Goal: Task Accomplishment & Management: Complete application form

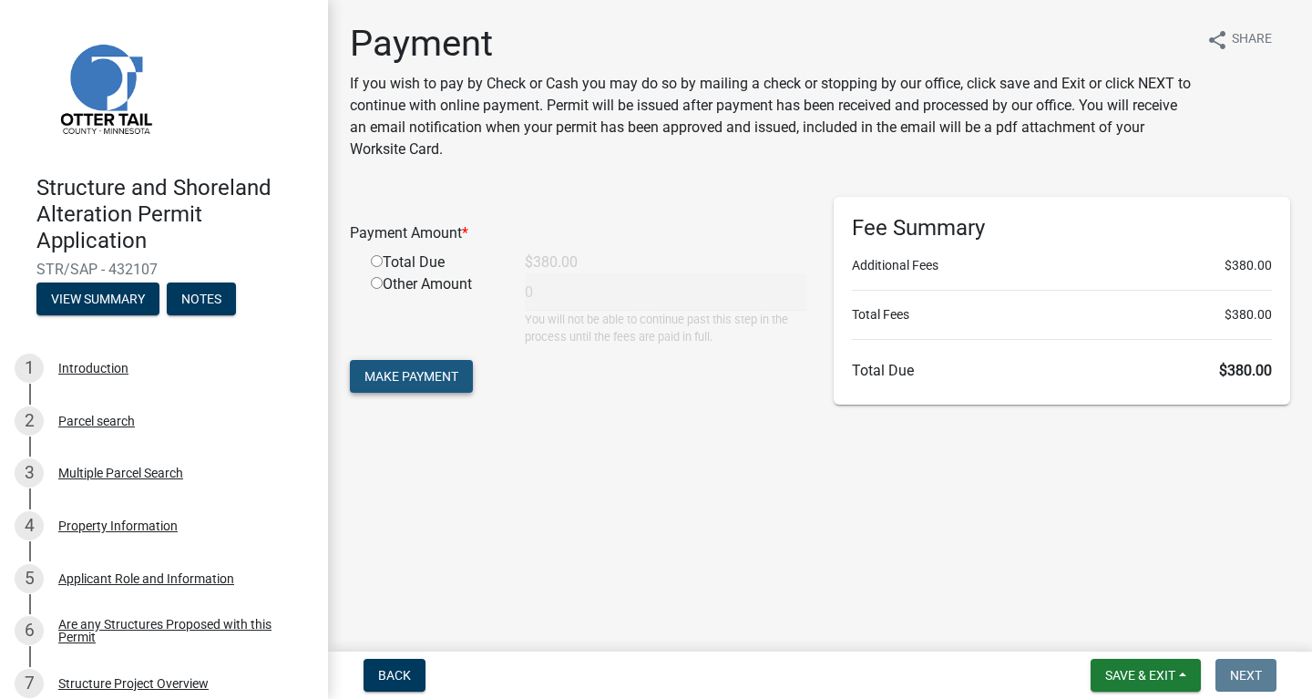
click at [412, 373] on span "Make Payment" at bounding box center [411, 376] width 94 height 15
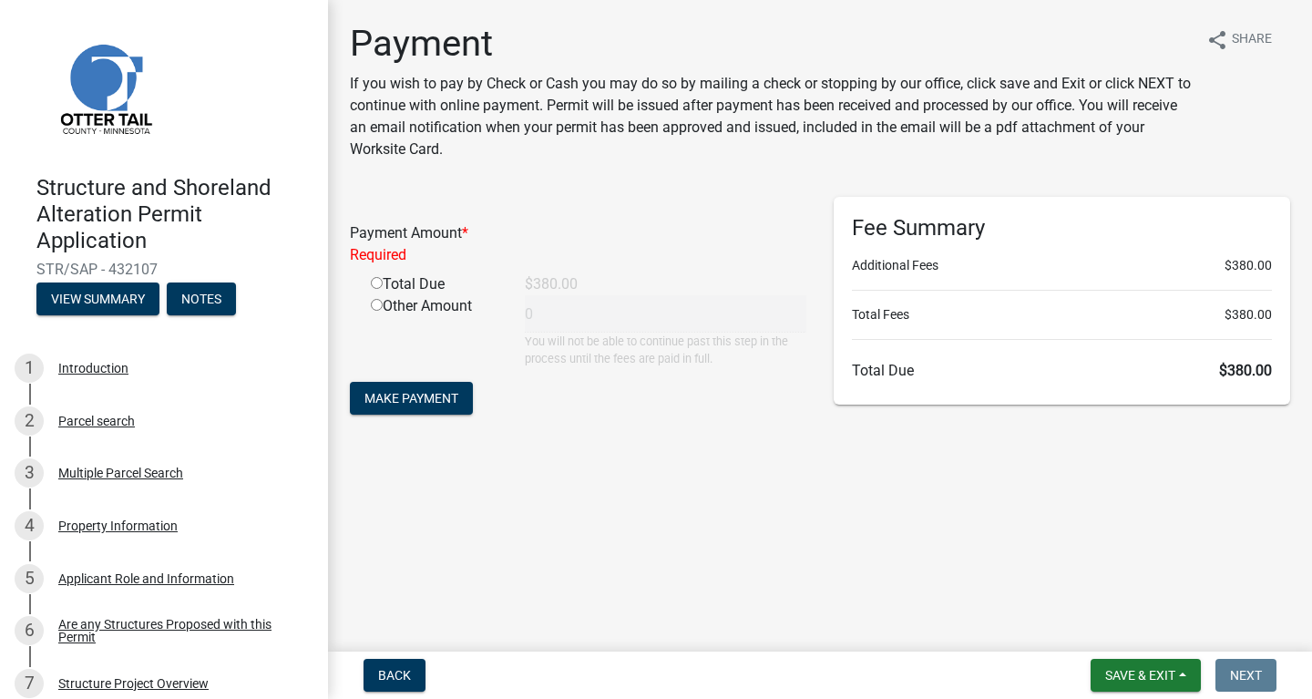
click at [378, 286] on input "radio" at bounding box center [377, 283] width 12 height 12
radio input "true"
type input "380"
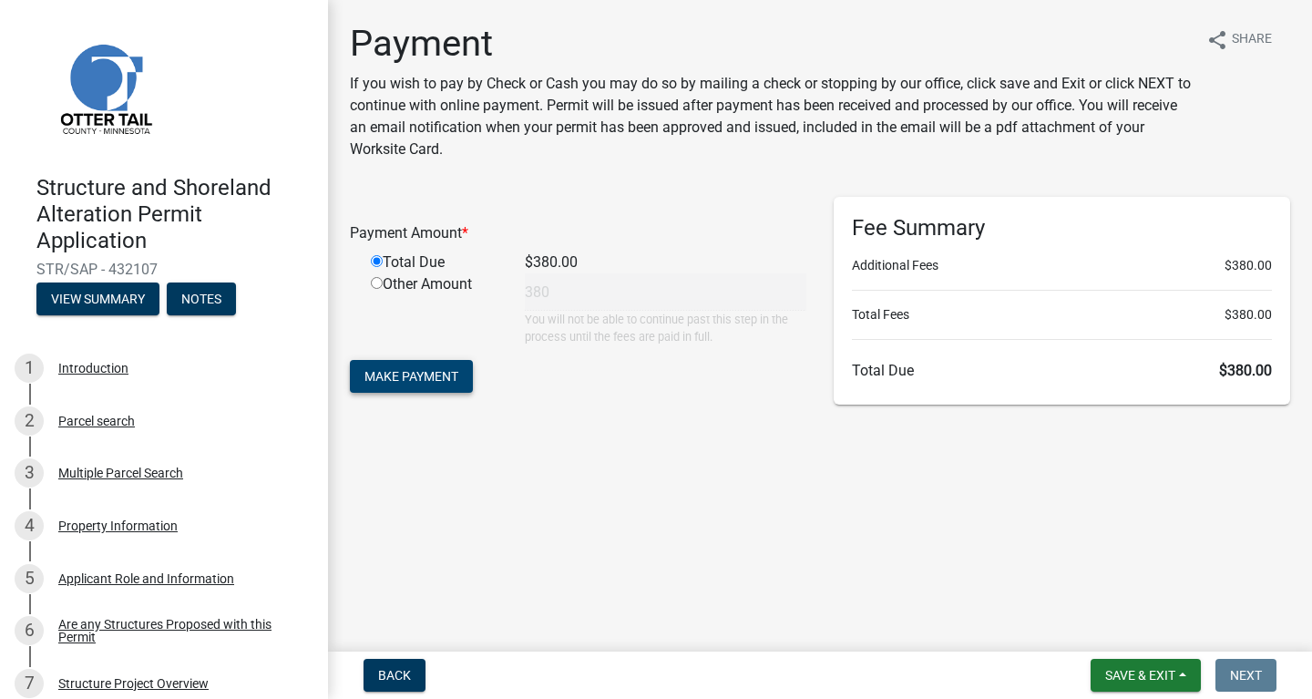
click at [402, 373] on span "Make Payment" at bounding box center [411, 376] width 94 height 15
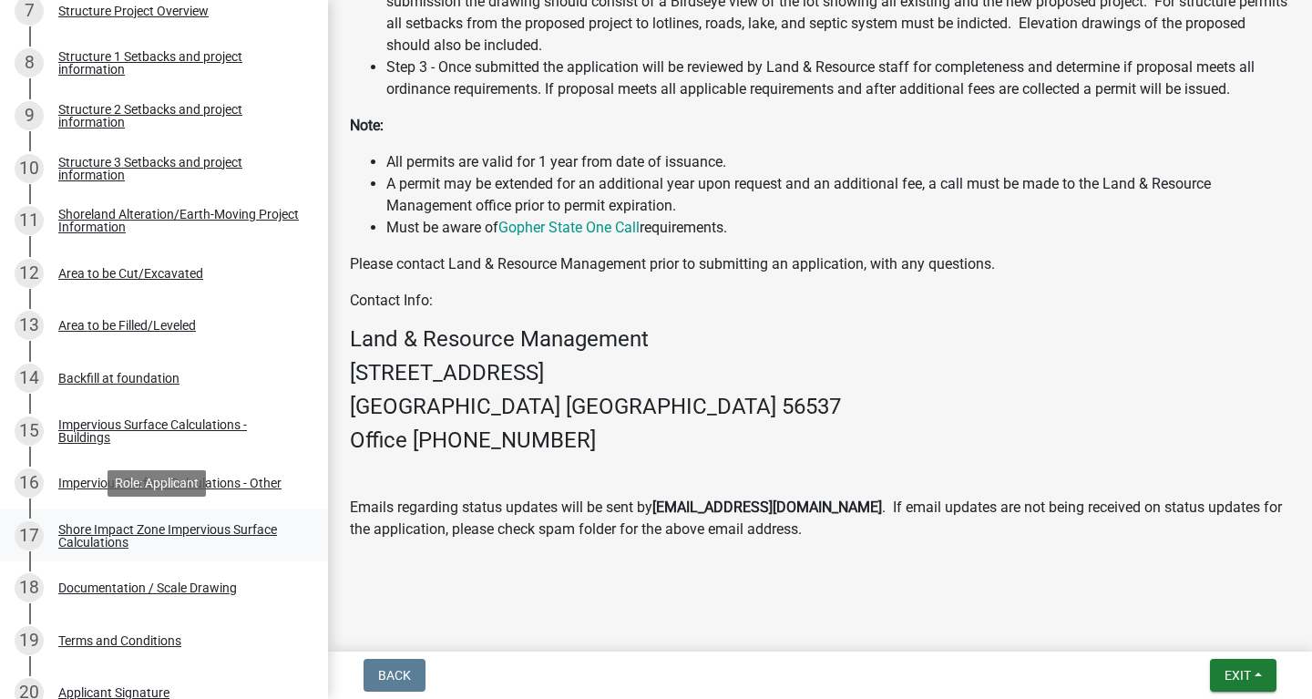
scroll to position [1111, 0]
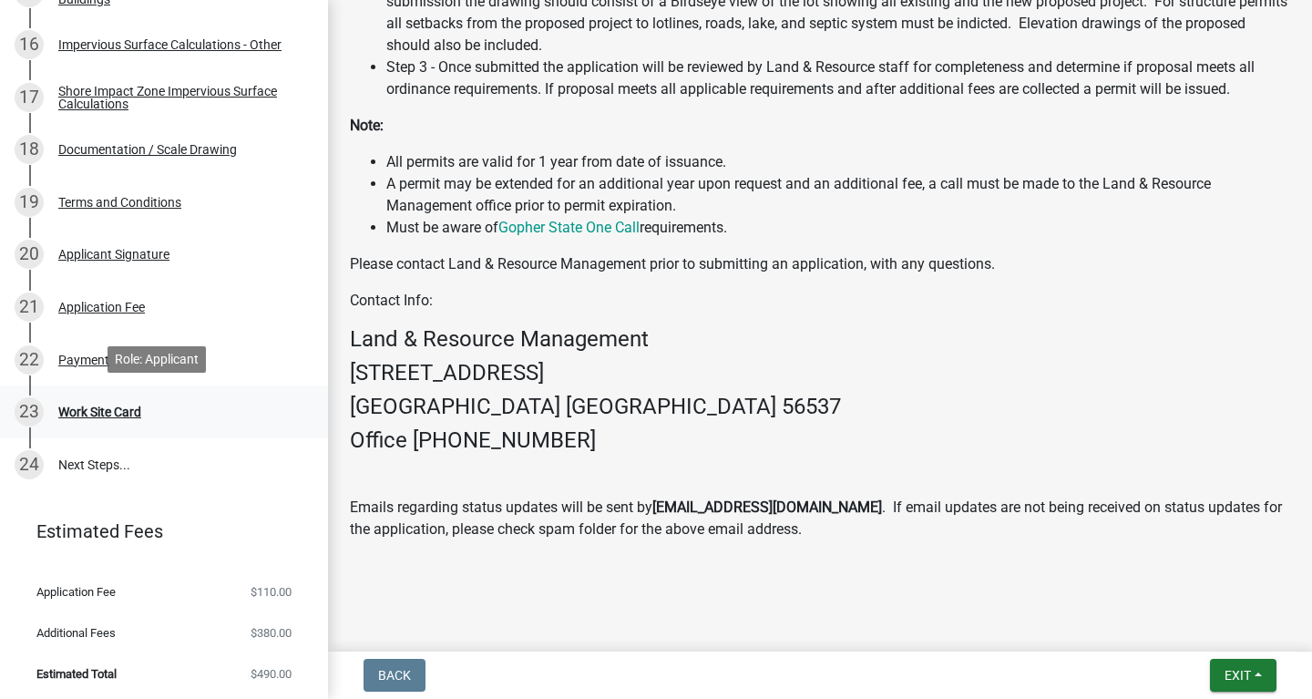
click at [126, 412] on div "Work Site Card" at bounding box center [99, 411] width 83 height 13
click at [118, 407] on div "Work Site Card" at bounding box center [99, 411] width 83 height 13
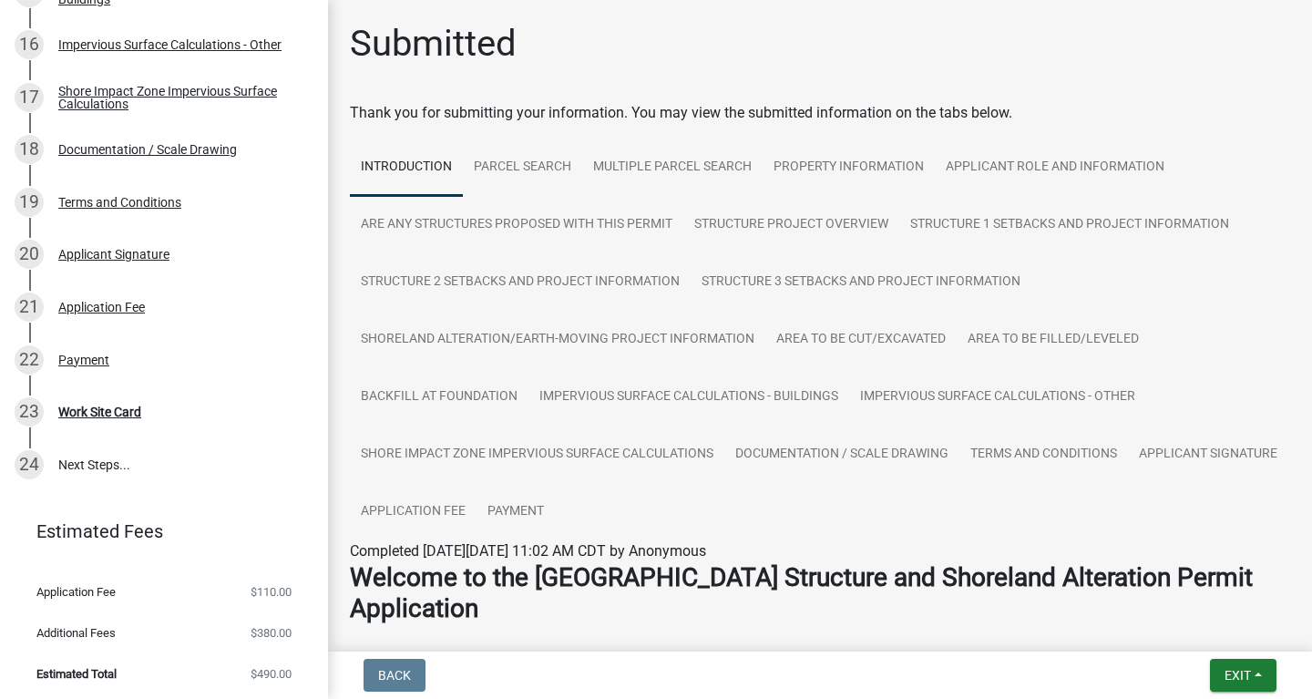
scroll to position [144, 0]
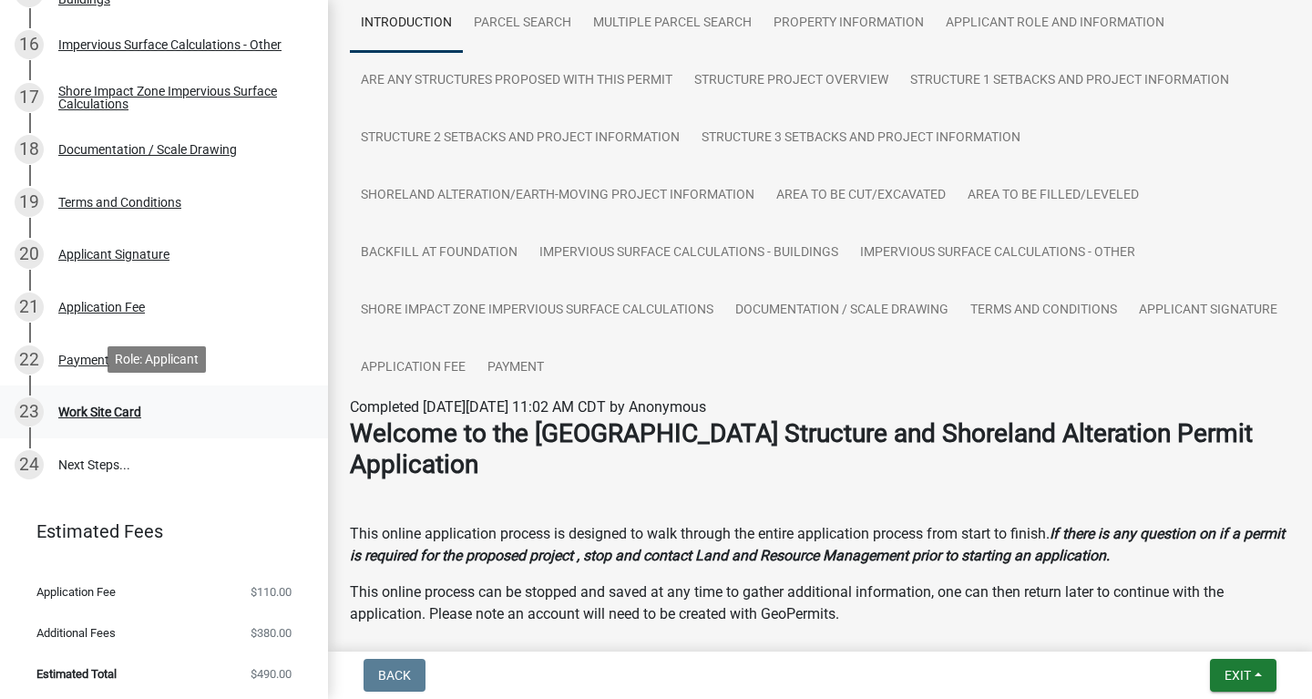
click at [128, 412] on div "Work Site Card" at bounding box center [99, 411] width 83 height 13
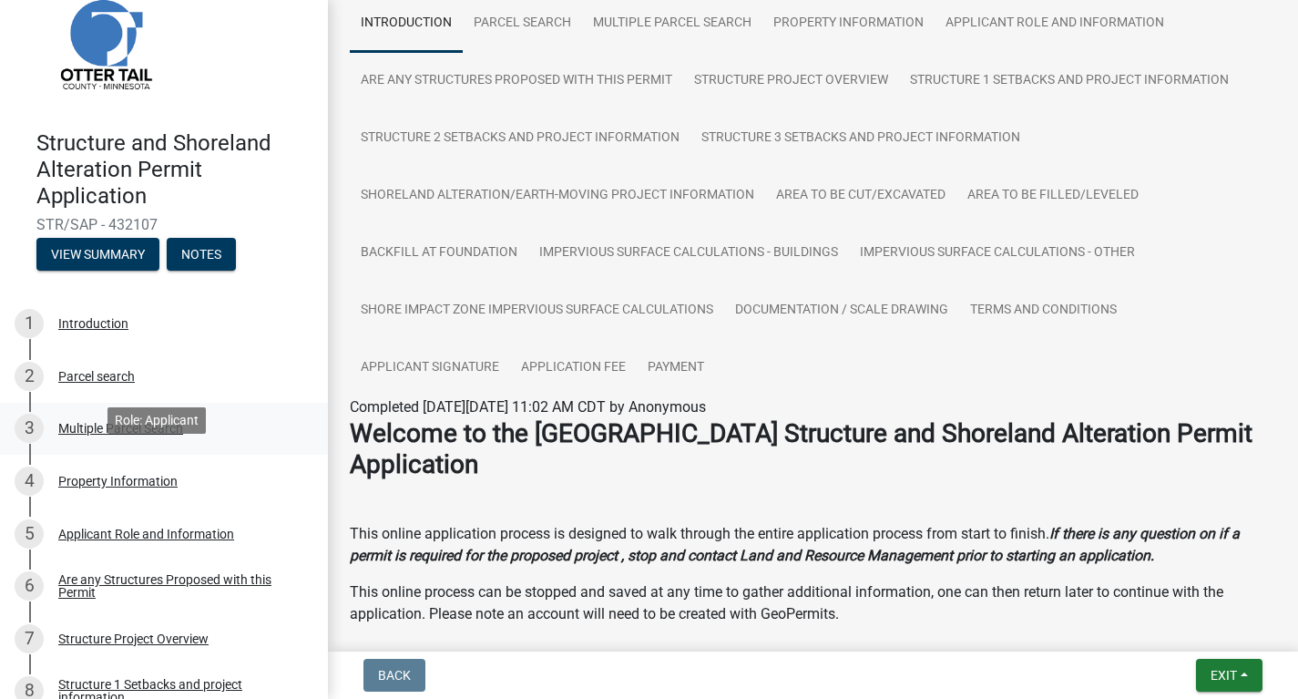
scroll to position [0, 0]
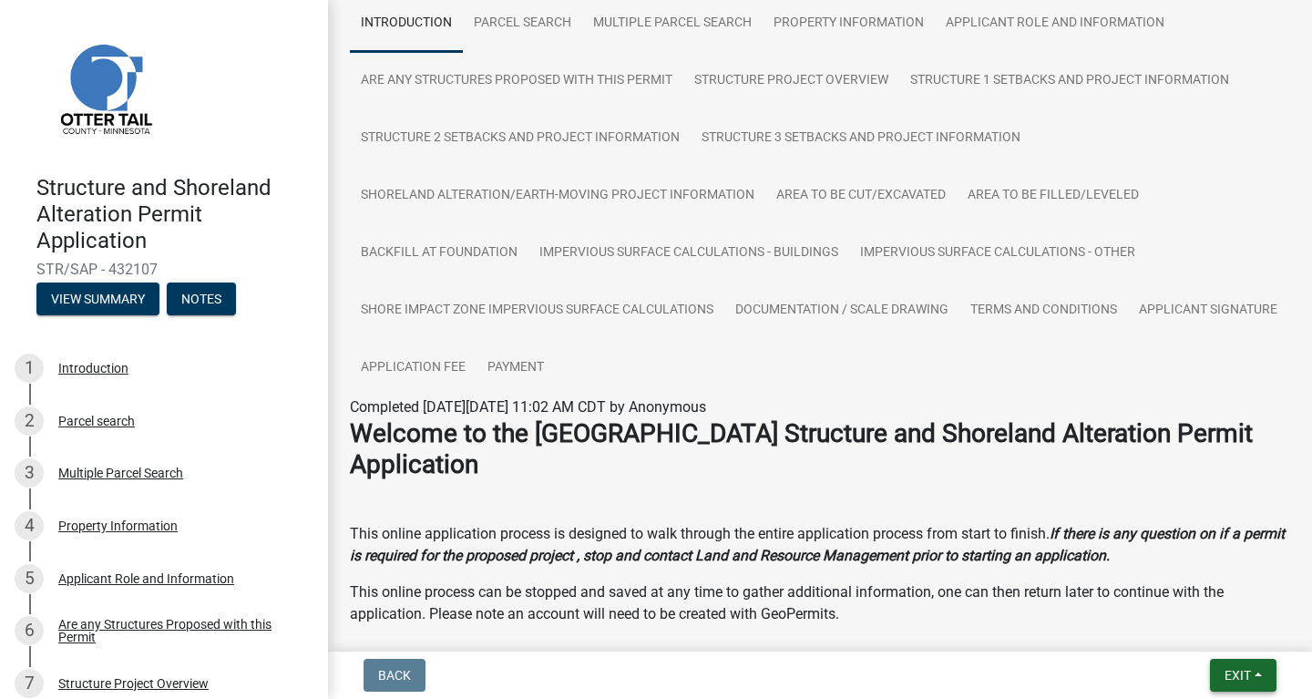
click at [1246, 679] on span "Exit" at bounding box center [1238, 675] width 26 height 15
click at [1198, 631] on button "Save & Exit" at bounding box center [1204, 628] width 146 height 44
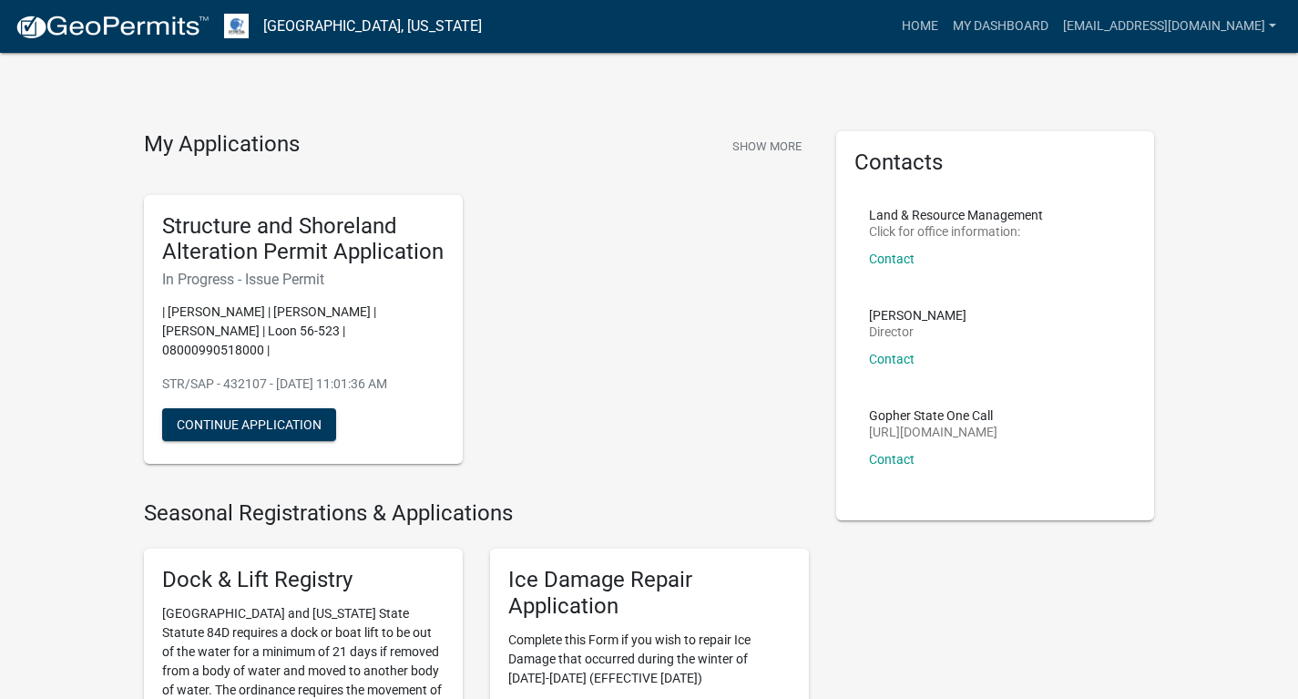
scroll to position [4, 0]
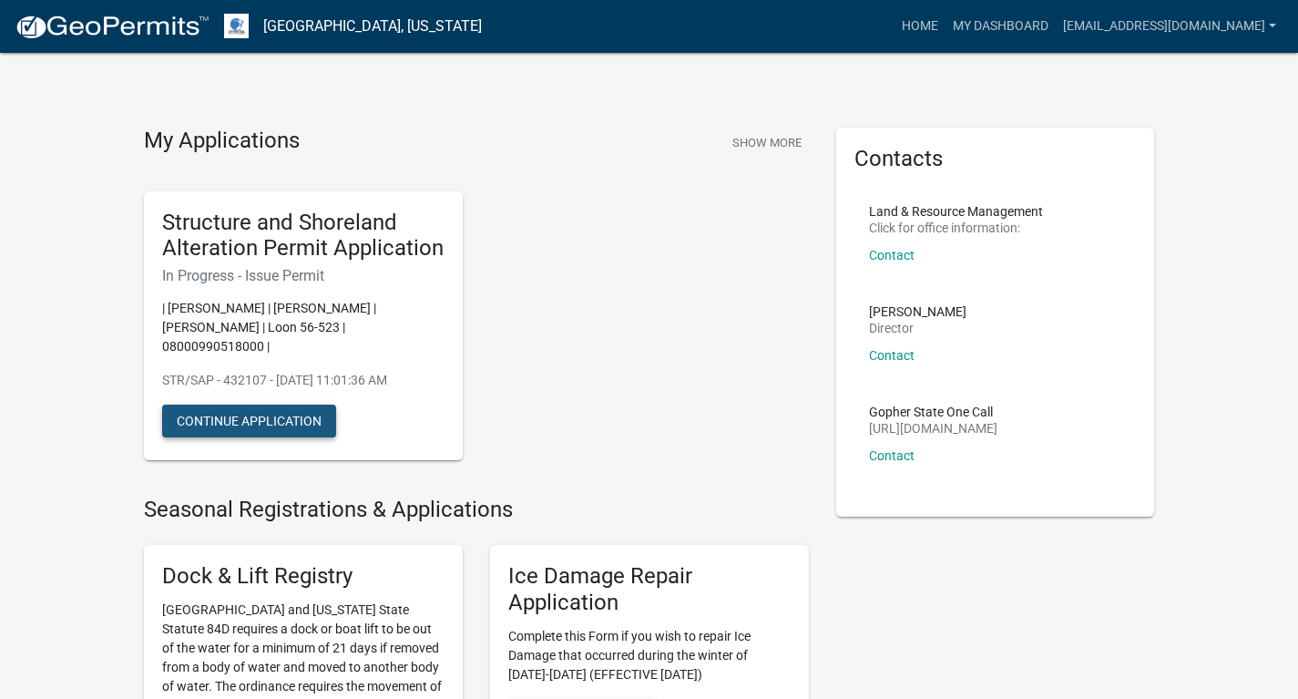
click at [269, 405] on button "Continue Application" at bounding box center [249, 421] width 174 height 33
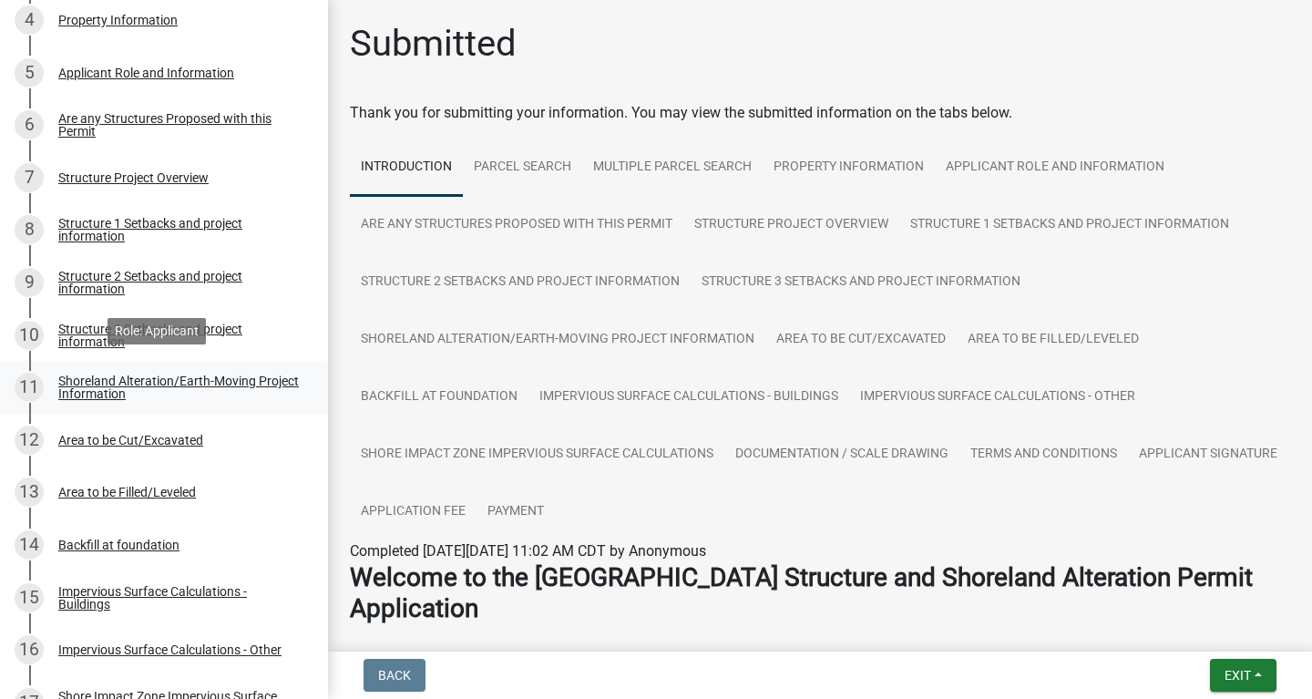
scroll to position [1018, 0]
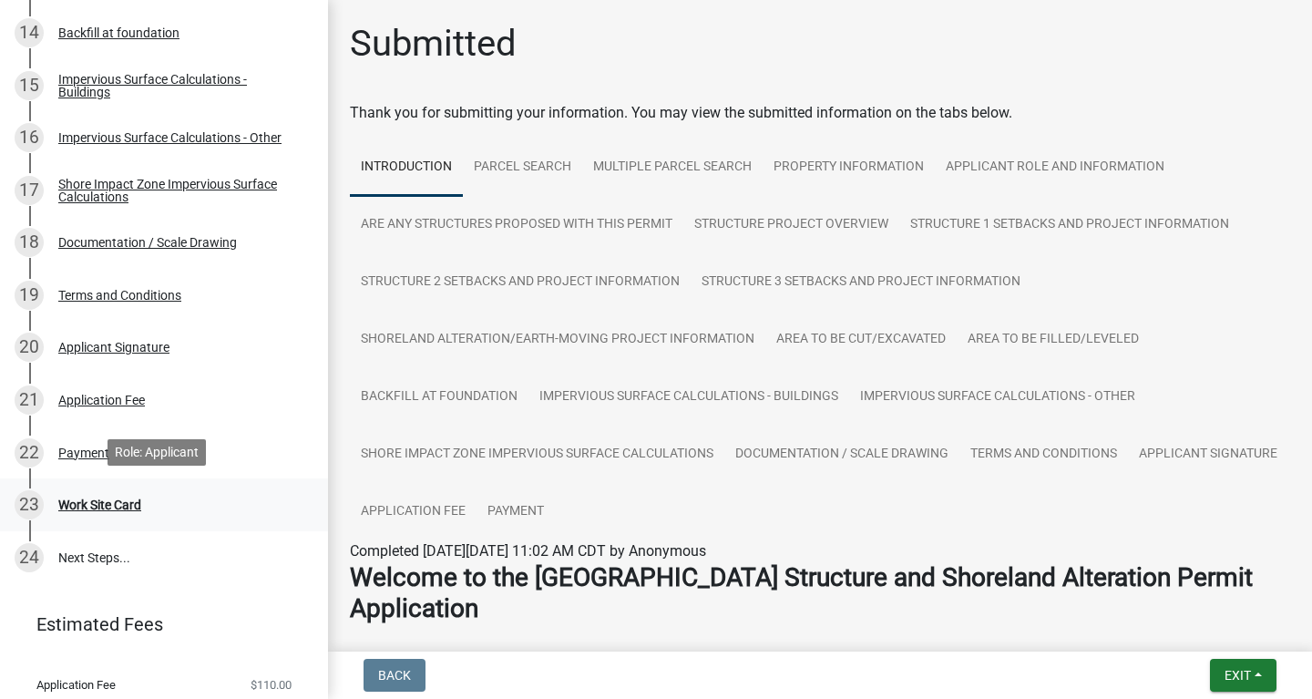
click at [115, 508] on div "Work Site Card" at bounding box center [99, 504] width 83 height 13
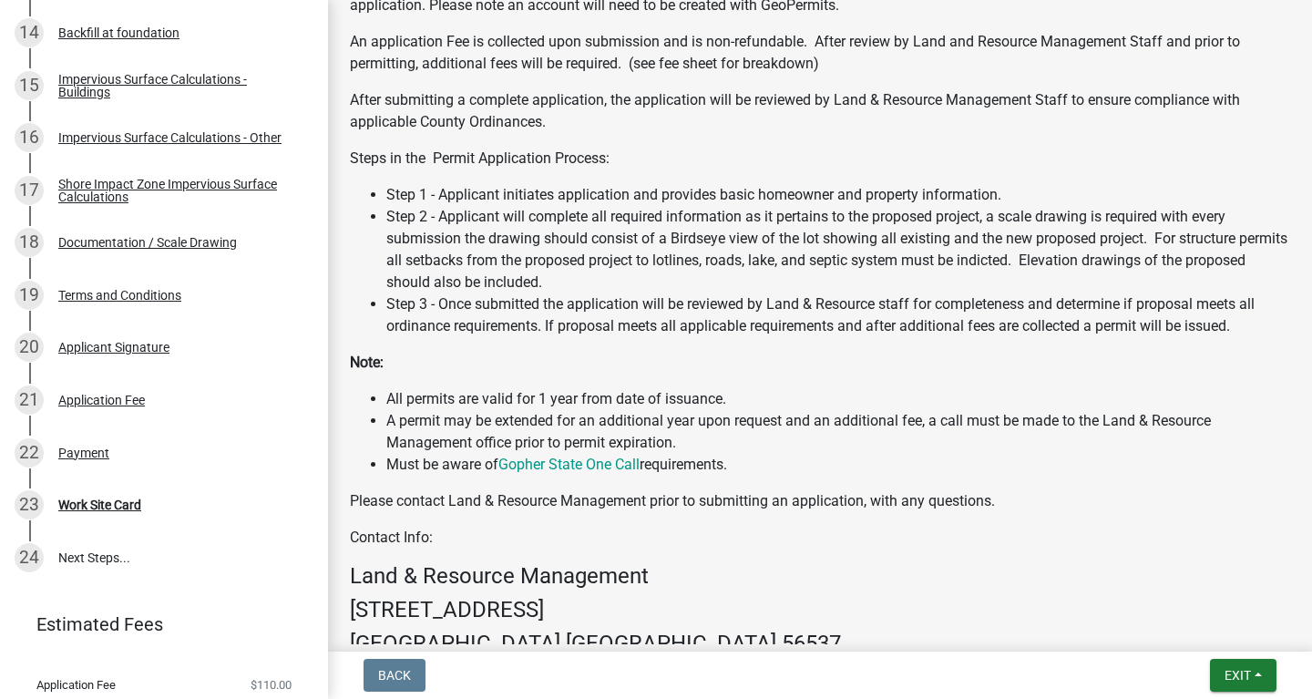
scroll to position [990, 0]
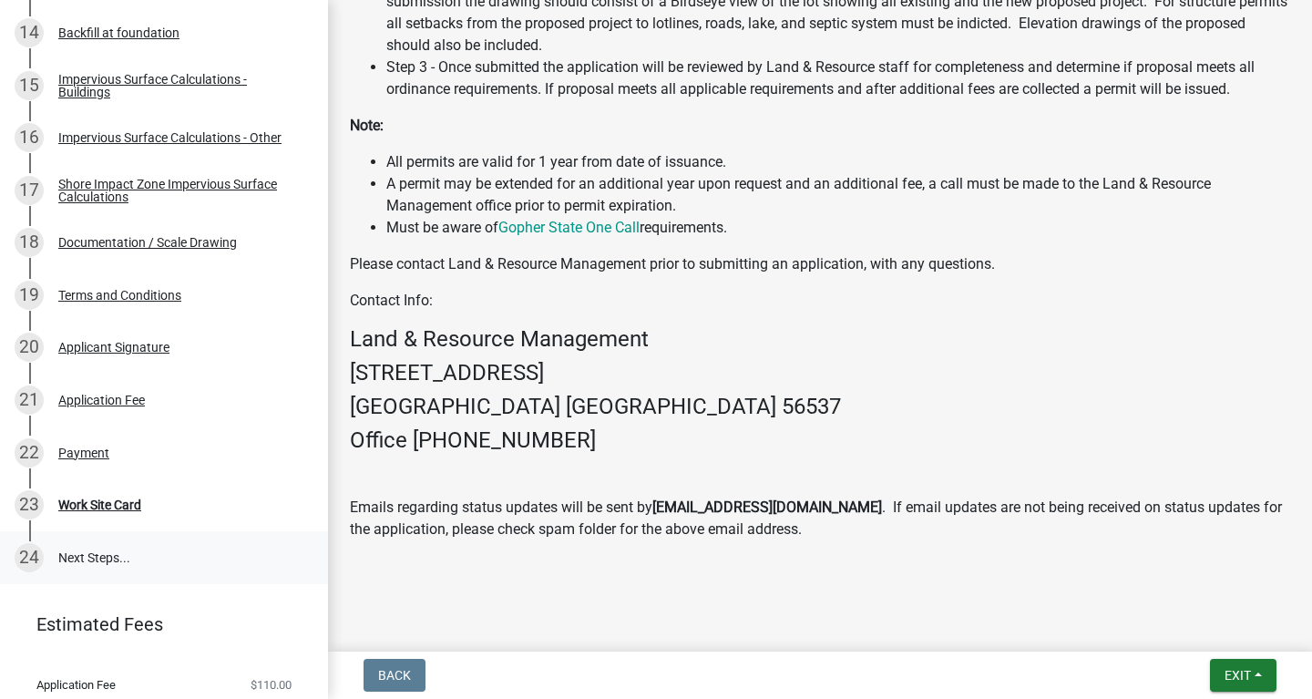
click at [85, 553] on link "24 Next Steps..." at bounding box center [164, 557] width 328 height 53
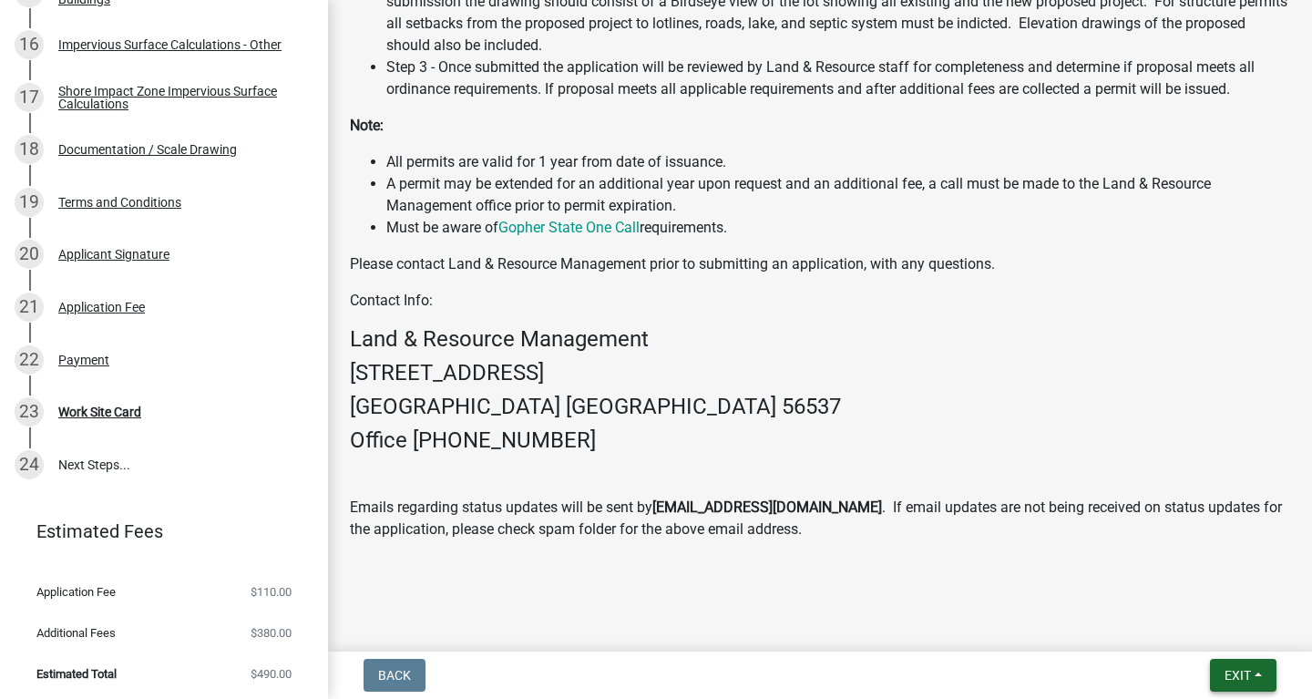
click at [1236, 669] on span "Exit" at bounding box center [1238, 675] width 26 height 15
click at [1187, 630] on button "Save & Exit" at bounding box center [1204, 628] width 146 height 44
